Goal: Task Accomplishment & Management: Complete application form

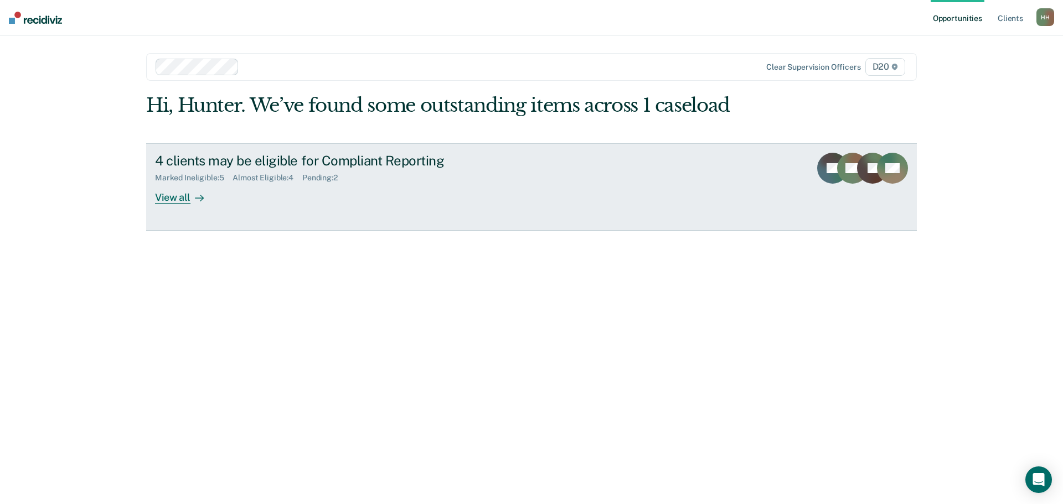
click at [190, 192] on div at bounding box center [196, 197] width 13 height 13
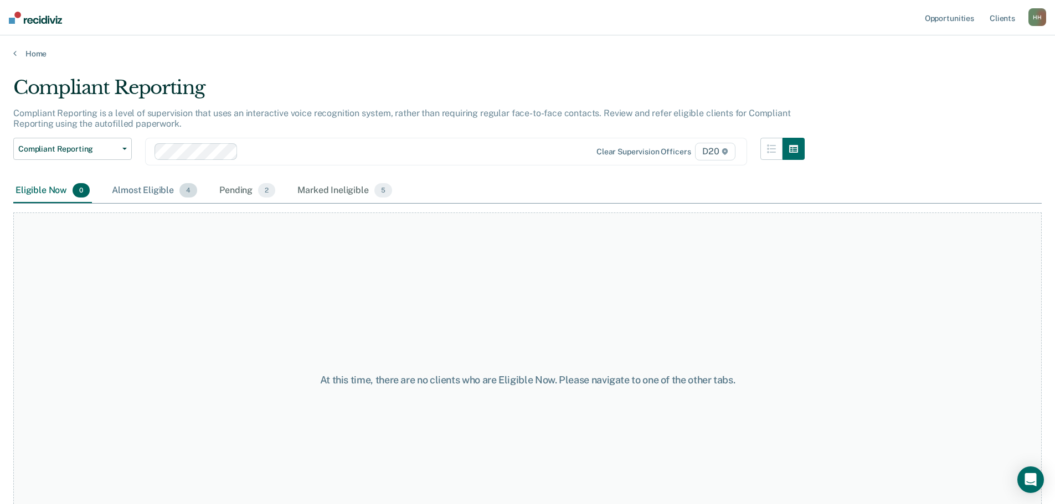
click at [164, 190] on div "Almost Eligible 4" at bounding box center [155, 191] width 90 height 24
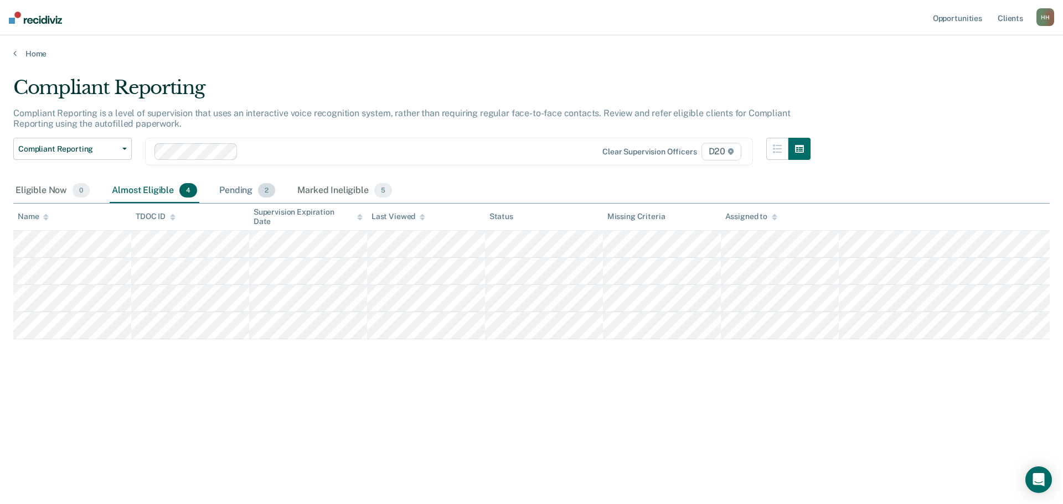
click at [231, 190] on div "Pending 2" at bounding box center [247, 191] width 60 height 24
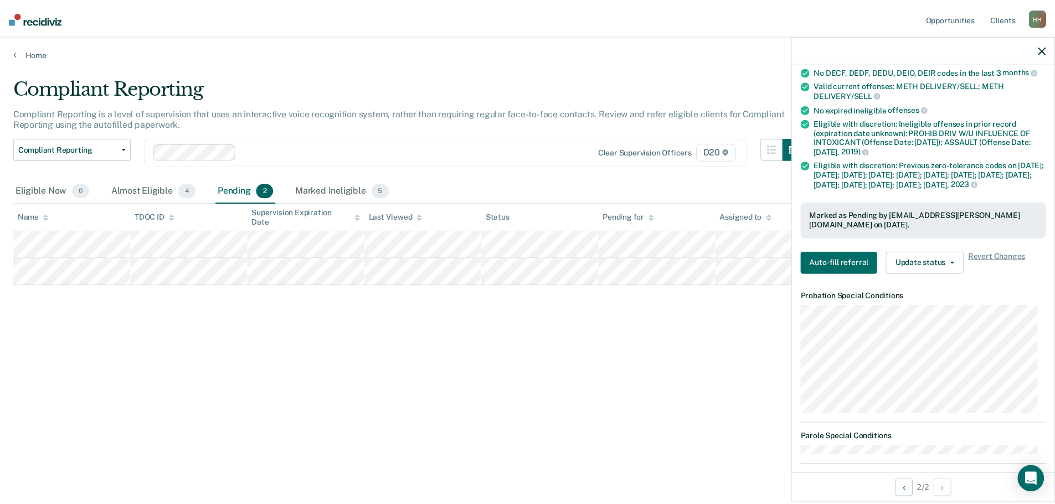
scroll to position [221, 0]
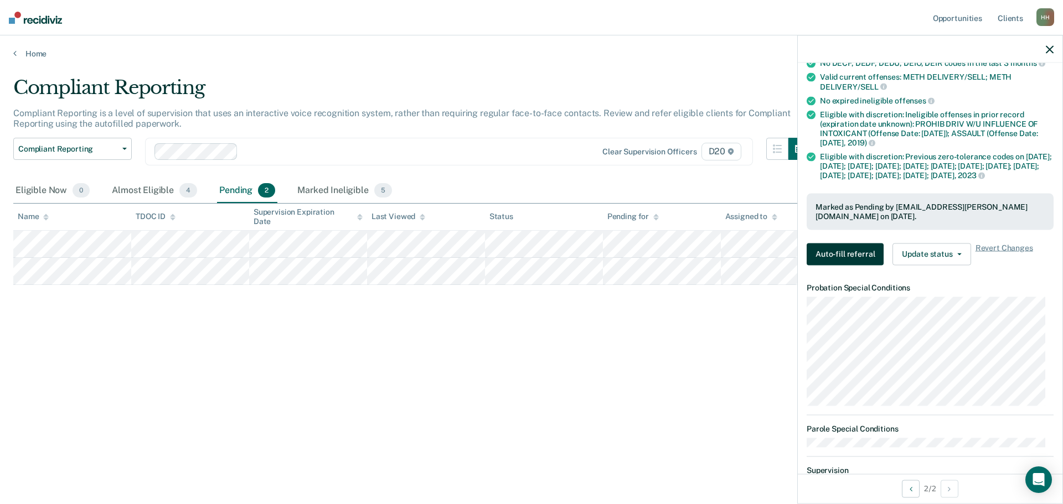
click at [839, 264] on button "Auto-fill referral" at bounding box center [845, 254] width 77 height 22
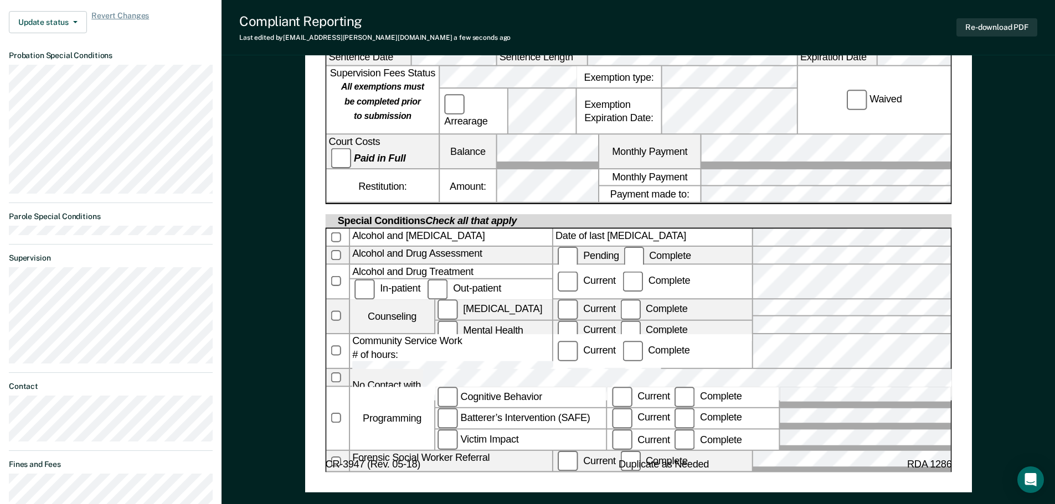
scroll to position [443, 0]
